Goal: Task Accomplishment & Management: Use online tool/utility

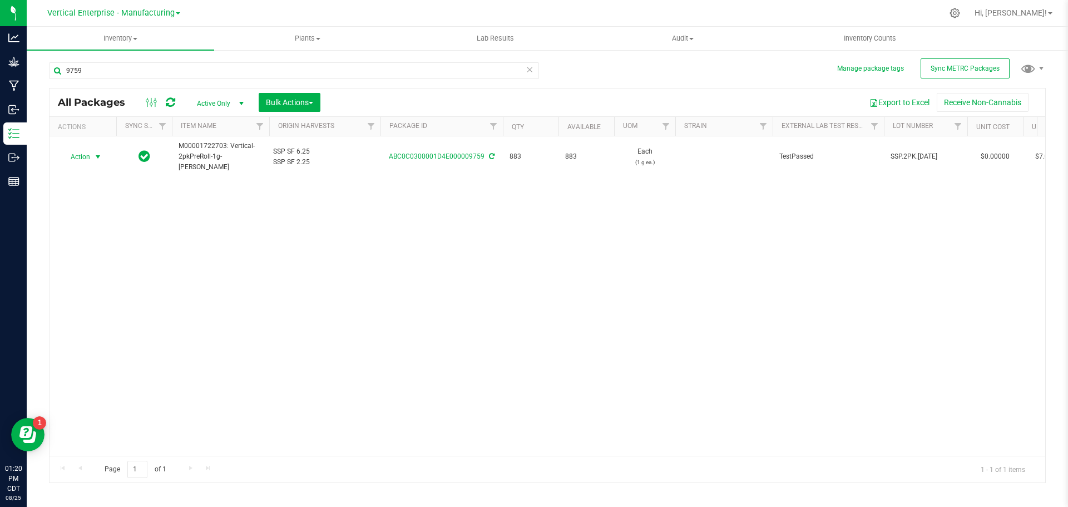
click at [77, 160] on span "Action" at bounding box center [76, 157] width 30 height 16
click at [75, 188] on li "Create package" at bounding box center [96, 192] width 70 height 17
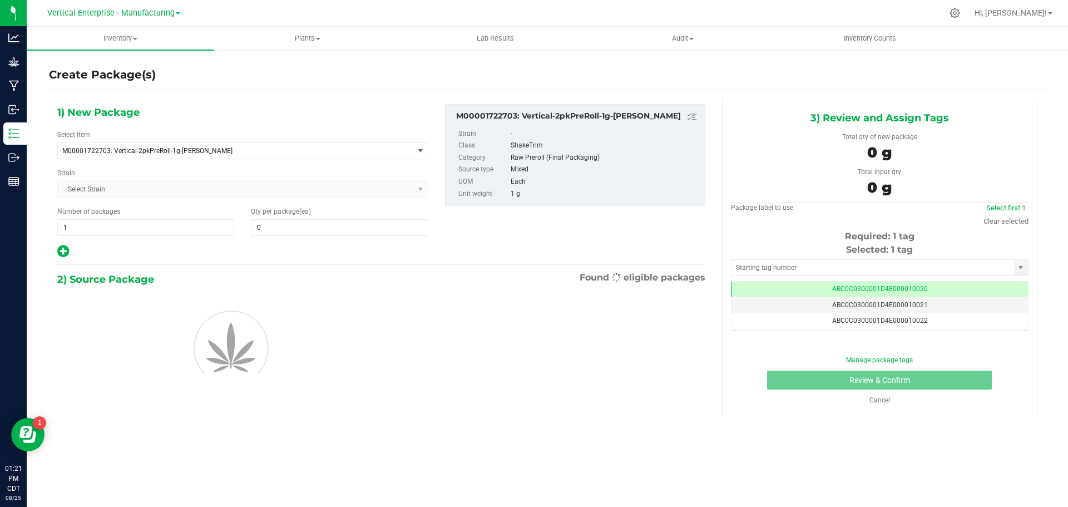
type input "0"
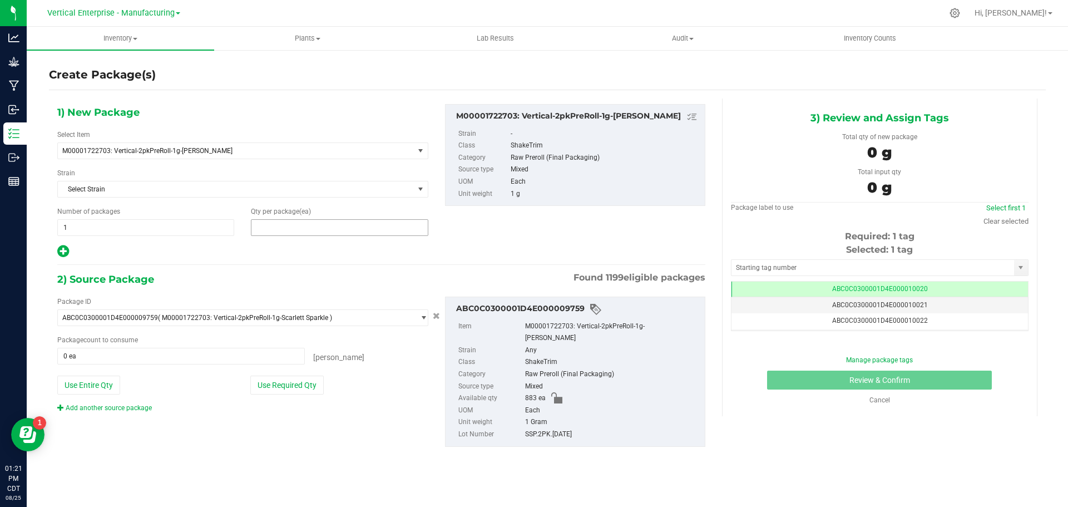
click at [261, 229] on span at bounding box center [339, 227] width 177 height 17
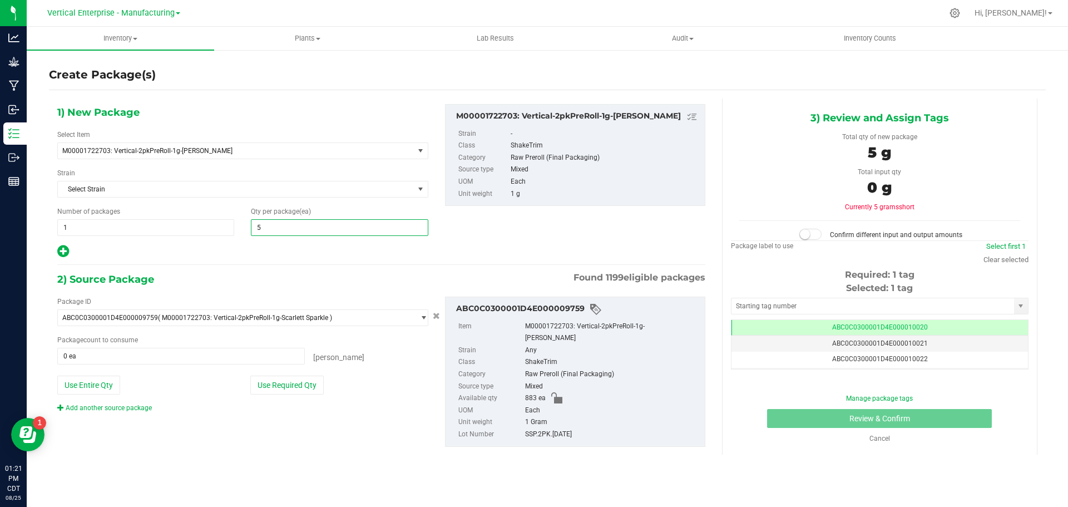
type input "50"
click at [309, 386] on button "Use Required Qty" at bounding box center [286, 385] width 73 height 19
type input "50 ea"
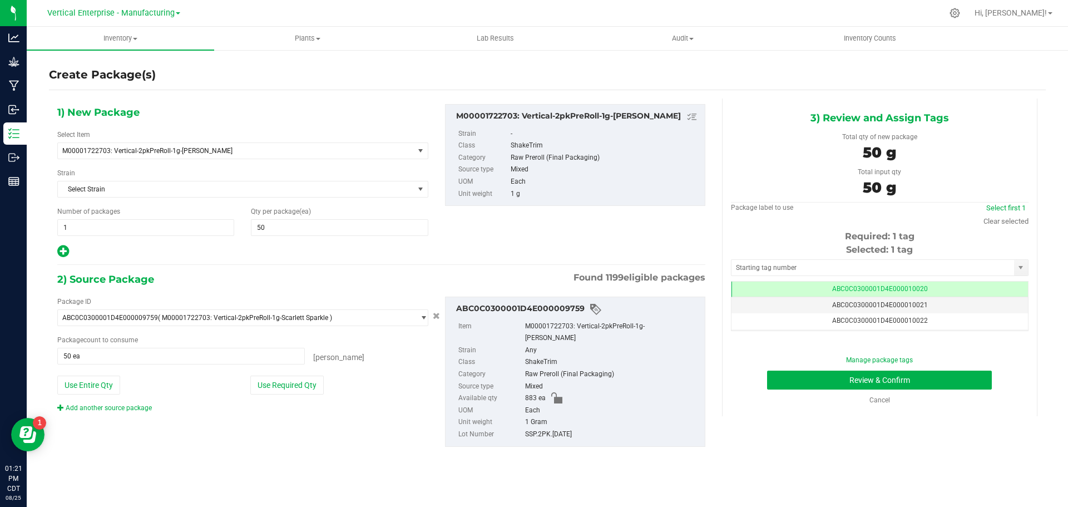
click at [926, 284] on td "ABC0C0300001D4E000010020" at bounding box center [880, 290] width 297 height 16
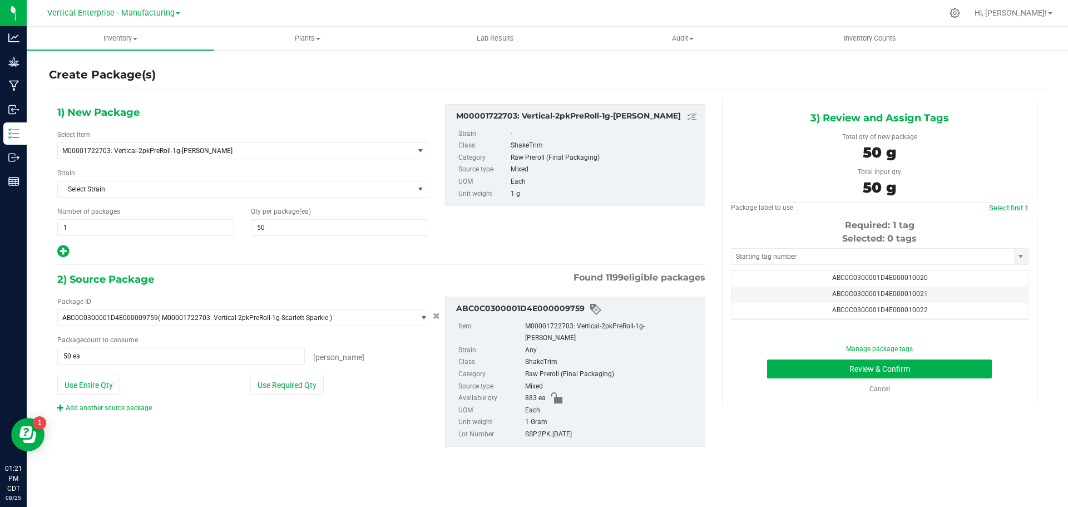
click at [913, 295] on span "ABC0C0300001D4E000010021" at bounding box center [880, 294] width 96 height 8
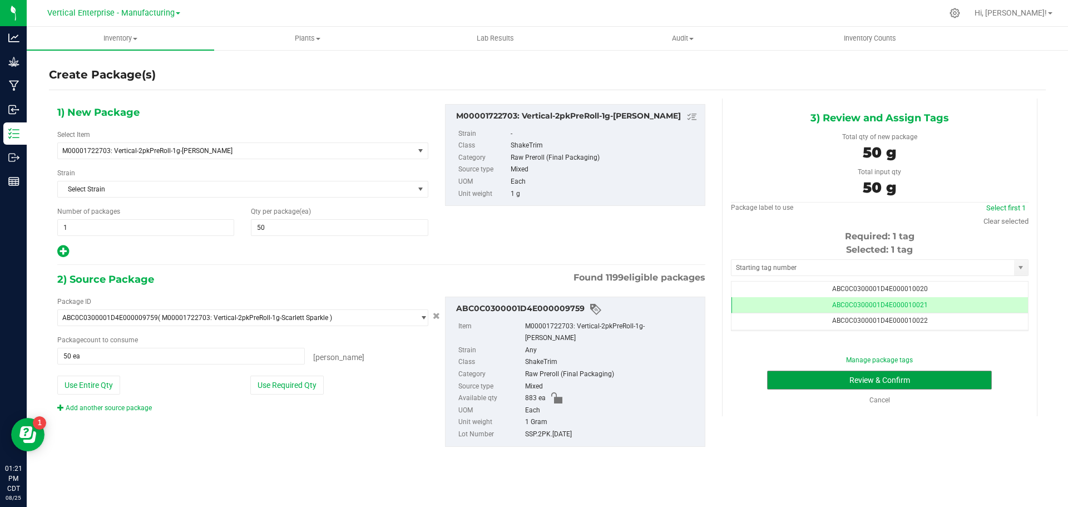
click at [904, 378] on button "Review & Confirm" at bounding box center [879, 380] width 225 height 19
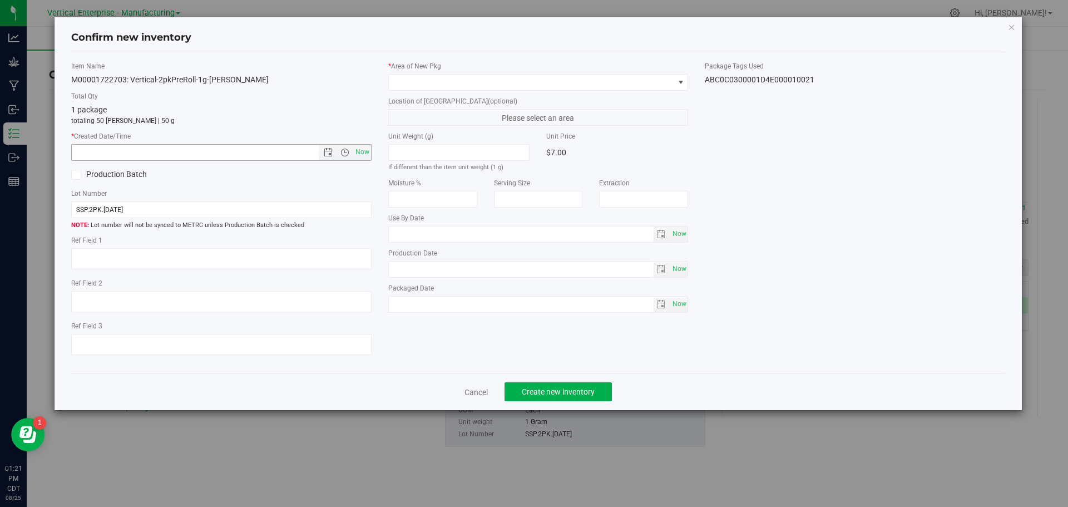
click at [357, 149] on span "Now" at bounding box center [362, 152] width 19 height 16
type input "[DATE] 1:21 PM"
click at [424, 76] on span at bounding box center [531, 83] width 285 height 16
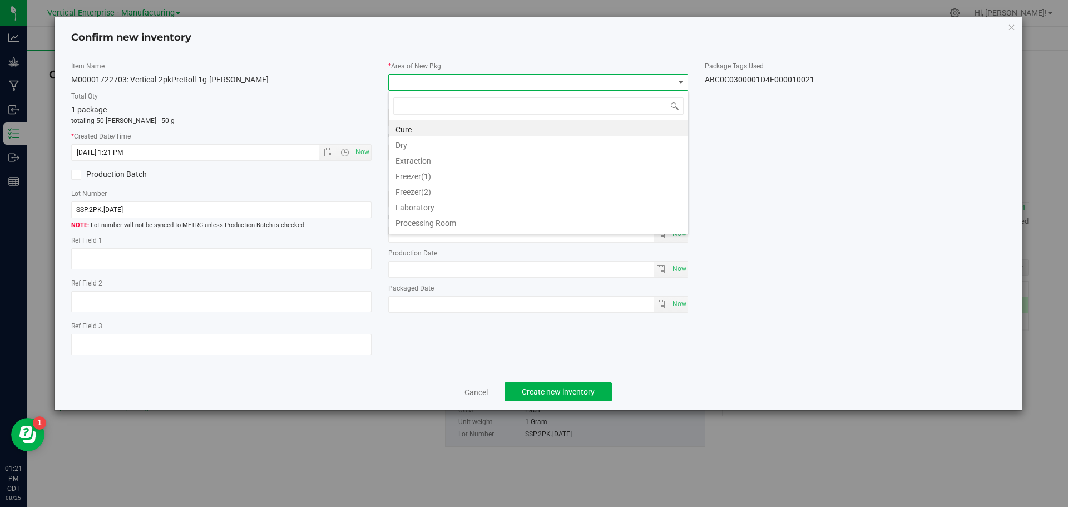
type input "a"
type input "va"
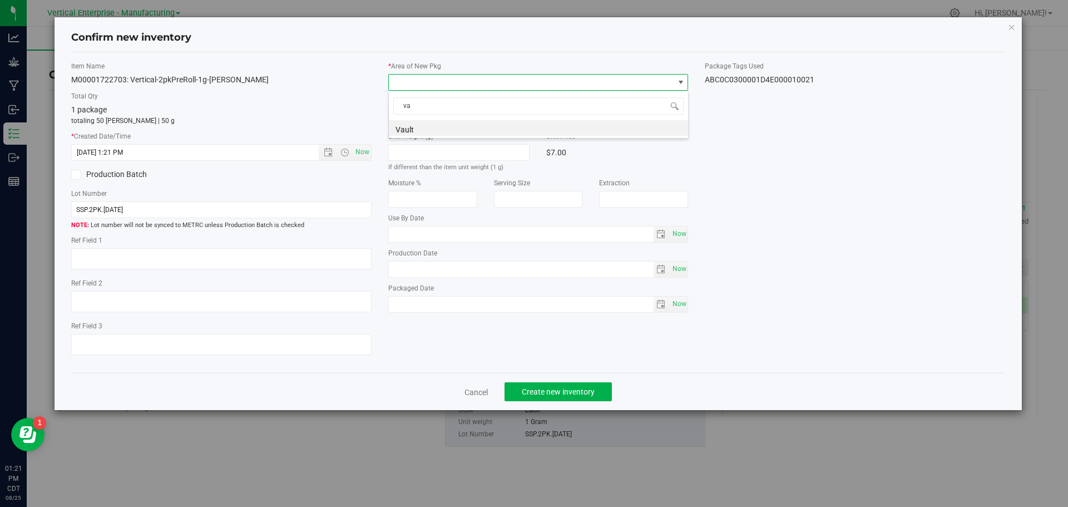
click at [401, 122] on li "Vault" at bounding box center [538, 128] width 299 height 16
click at [561, 389] on span "Create new inventory" at bounding box center [558, 391] width 73 height 9
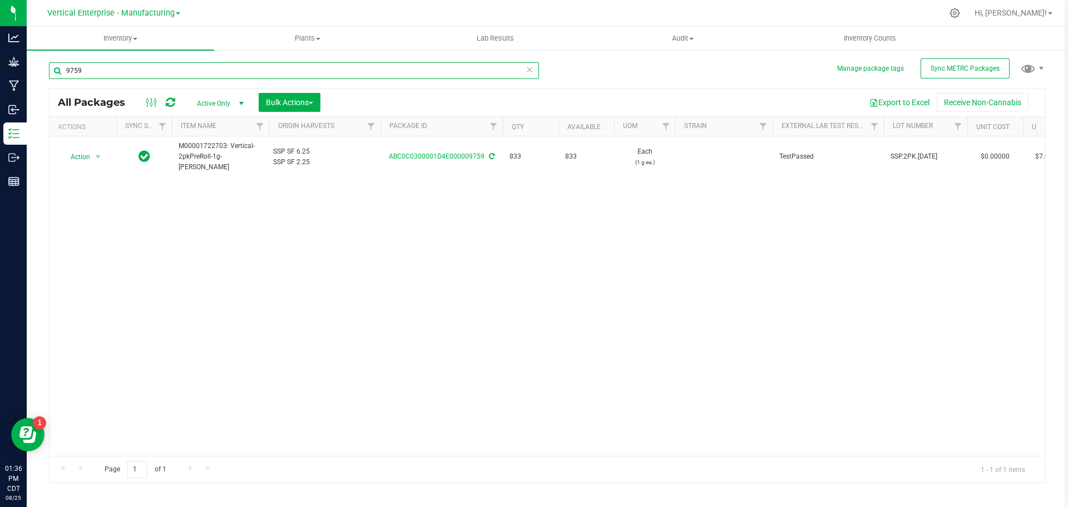
click at [105, 69] on input "9759" at bounding box center [294, 70] width 490 height 17
click at [75, 156] on span "Action" at bounding box center [76, 157] width 30 height 16
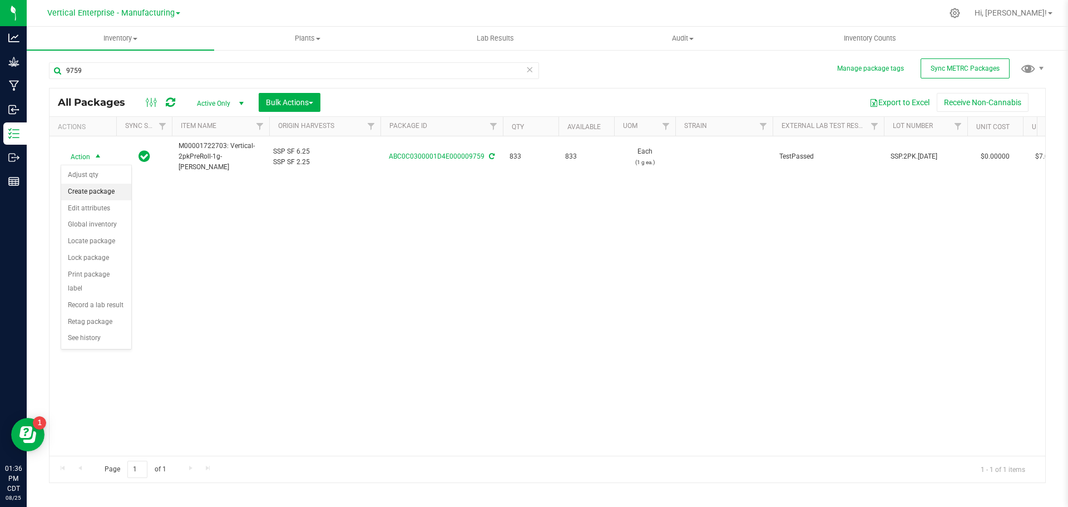
click at [84, 189] on li "Create package" at bounding box center [96, 192] width 70 height 17
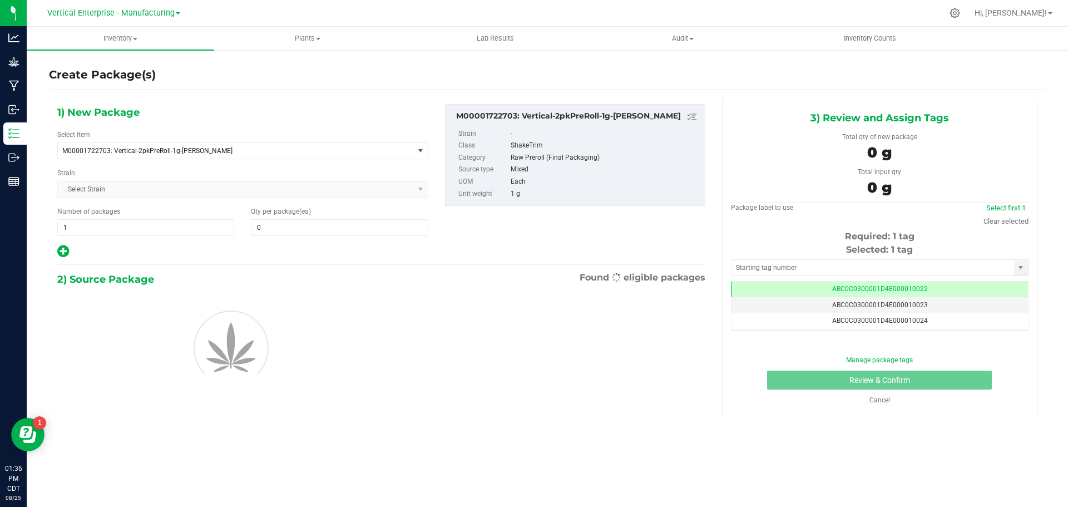
type input "0"
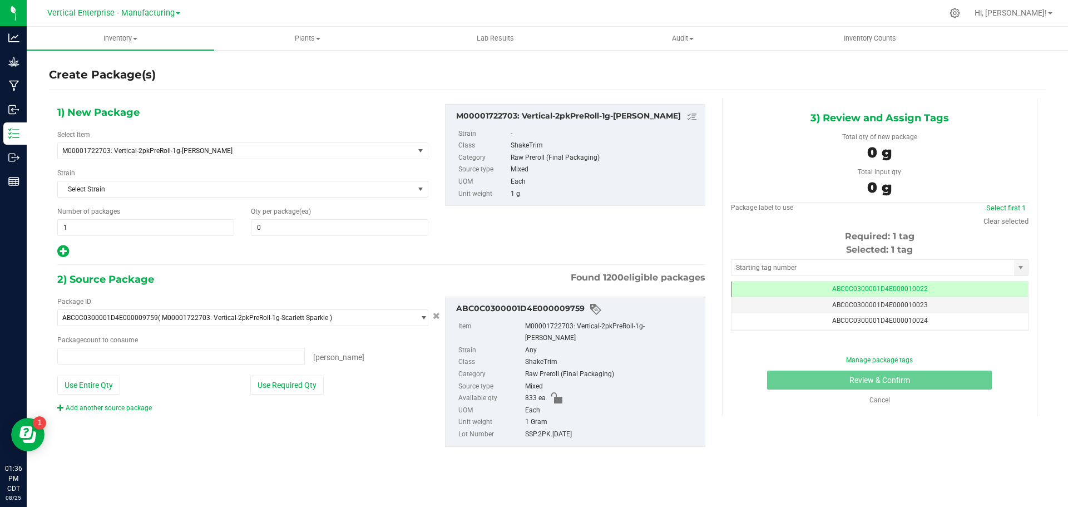
type input "0 ea"
click at [287, 235] on span "0 0" at bounding box center [339, 227] width 177 height 17
click at [279, 228] on span at bounding box center [339, 227] width 177 height 17
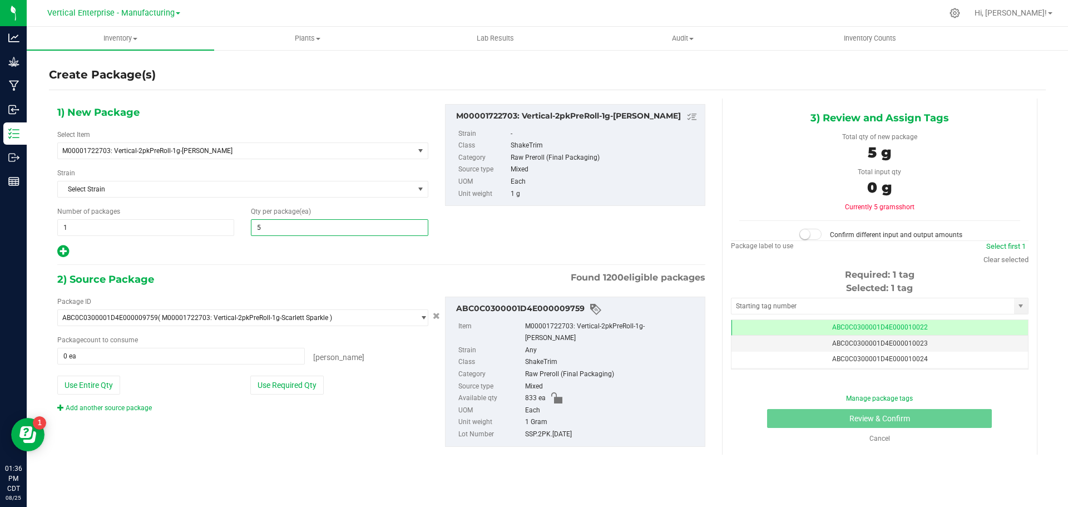
type input "50"
click at [284, 373] on div "Package ID ABC0C0300001D4E000009759 ( M00001722703: Vertical-2pkPreRoll-1g-Scar…" at bounding box center [243, 355] width 388 height 116
click at [312, 376] on button "Use Required Qty" at bounding box center [286, 385] width 73 height 19
type input "50 ea"
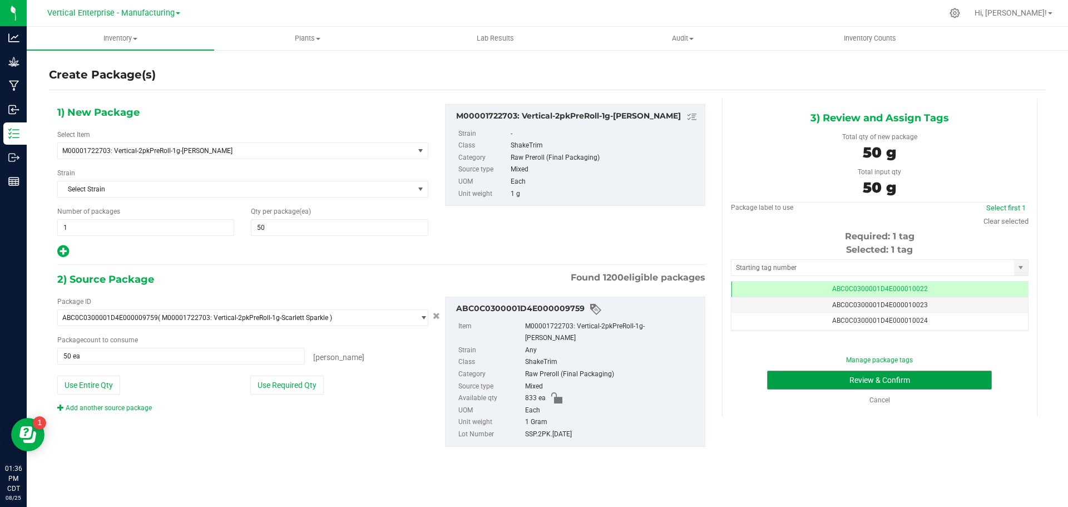
click at [832, 378] on button "Review & Confirm" at bounding box center [879, 380] width 225 height 19
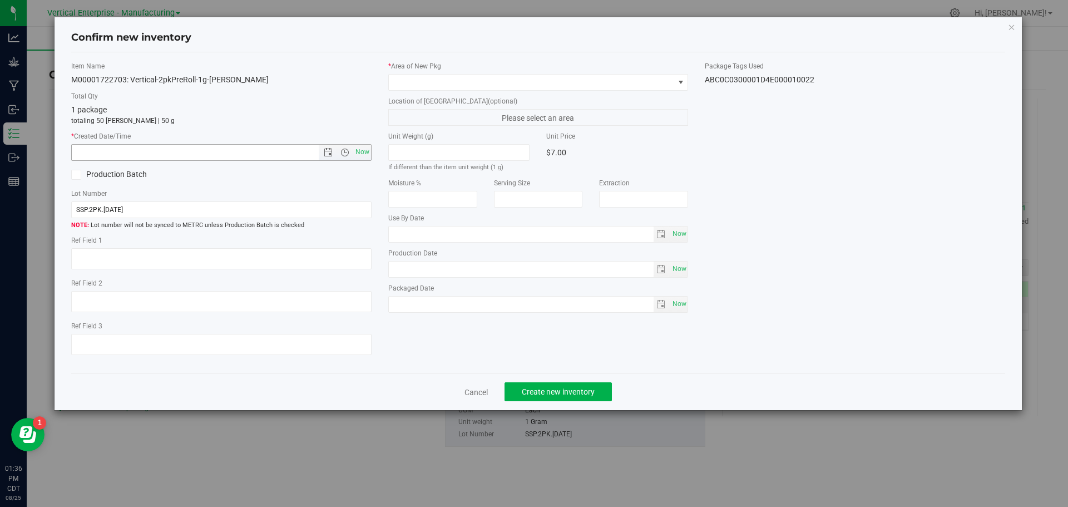
click at [362, 151] on span "Now" at bounding box center [362, 152] width 19 height 16
type input "[DATE] 1:36 PM"
click at [397, 90] on span at bounding box center [531, 83] width 285 height 16
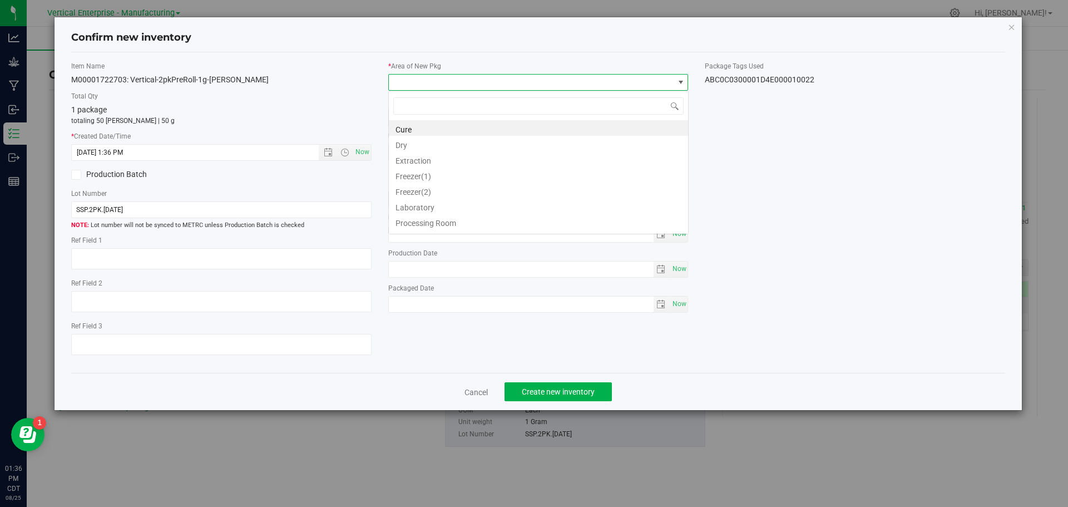
scroll to position [17, 300]
type input "va"
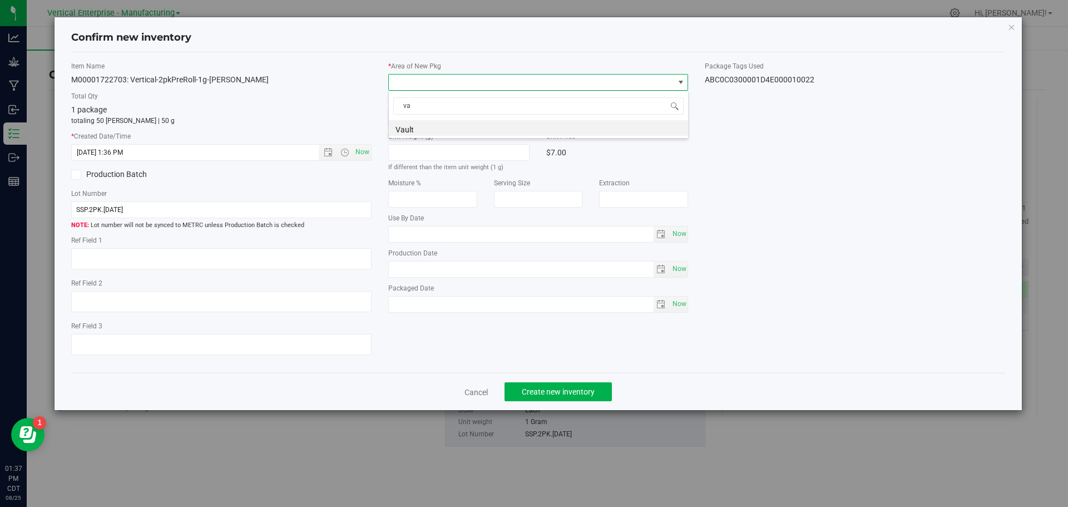
click at [418, 131] on li "Vault" at bounding box center [538, 128] width 299 height 16
click at [558, 394] on span "Create new inventory" at bounding box center [558, 391] width 73 height 9
